Goal: Check status: Check status

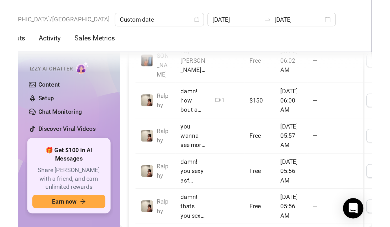
scroll to position [692, 0]
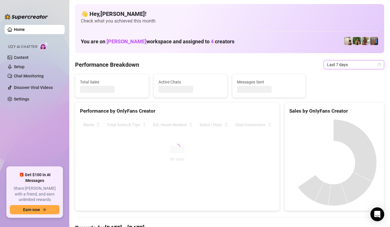
click at [372, 60] on span "Last 7 days" at bounding box center [354, 64] width 54 height 9
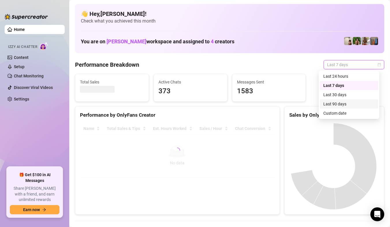
click at [352, 109] on div "Custom date" at bounding box center [349, 112] width 58 height 9
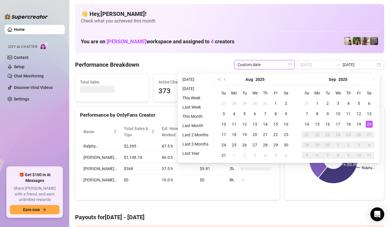
click at [369, 121] on div "20" at bounding box center [369, 124] width 7 height 7
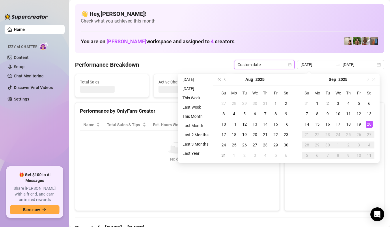
type input "[DATE]"
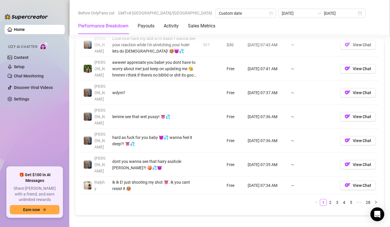
scroll to position [721, 0]
